Goal: Connect with others: Connect with other users

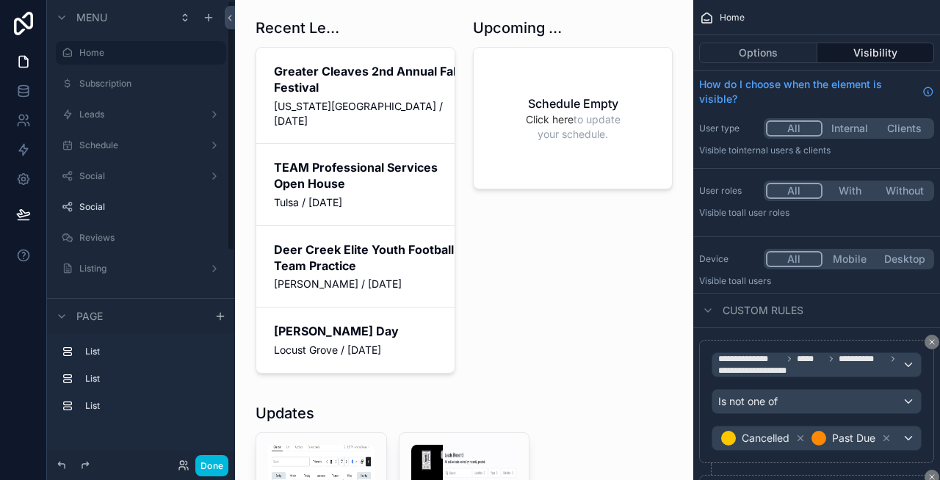
click at [184, 468] on icon at bounding box center [182, 468] width 6 height 3
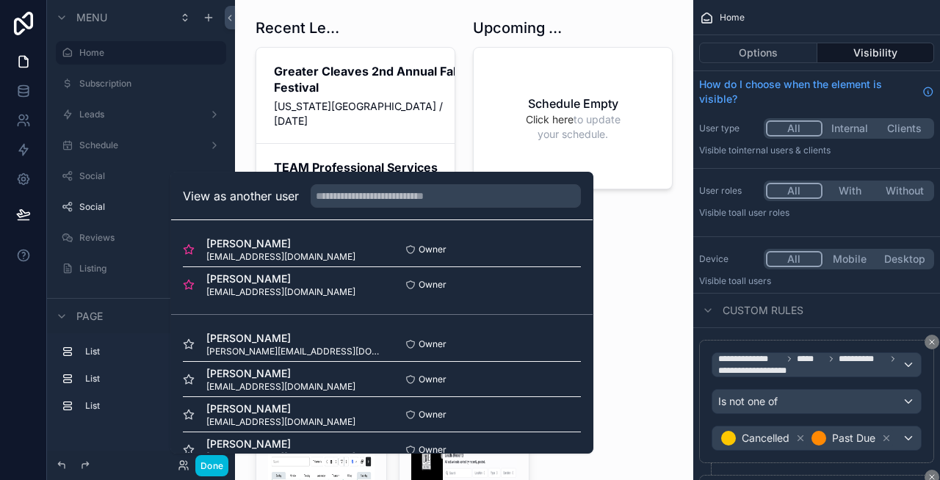
click at [0, 0] on button "Select" at bounding box center [0, 0] width 0 height 0
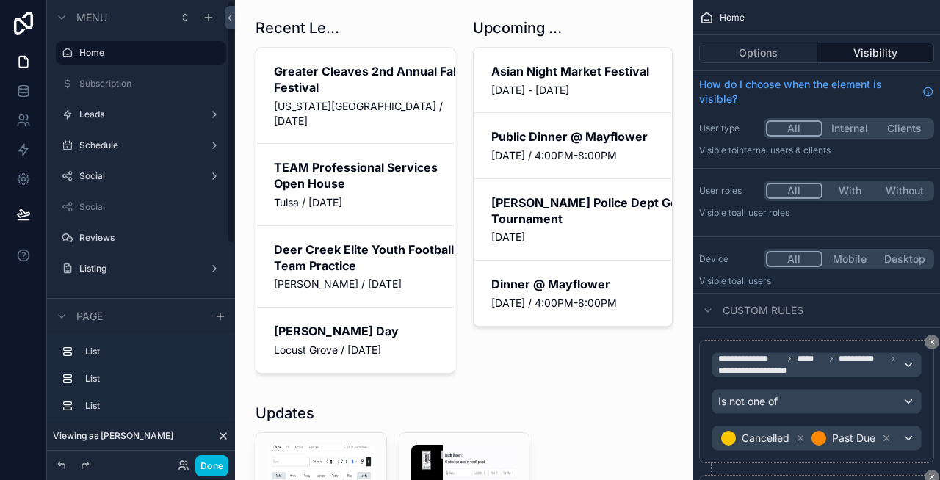
click at [214, 468] on button "Done" at bounding box center [211, 465] width 33 height 21
